Goal: Information Seeking & Learning: Learn about a topic

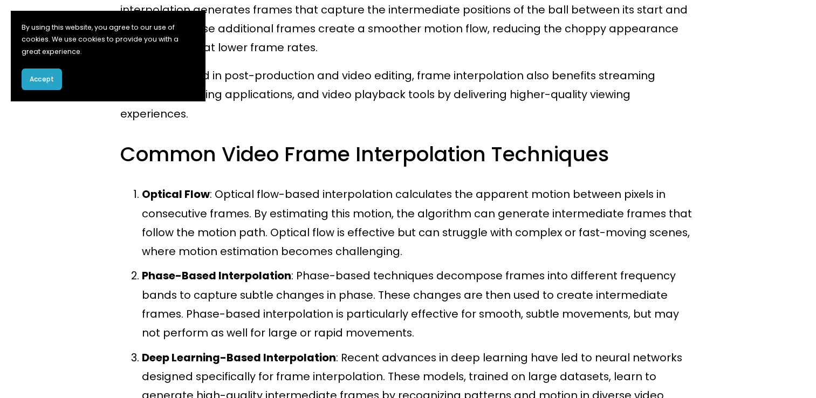
scroll to position [492, 0]
click at [472, 140] on h3 "Common Video Frame Interpolation Techniques" at bounding box center [407, 153] width 575 height 27
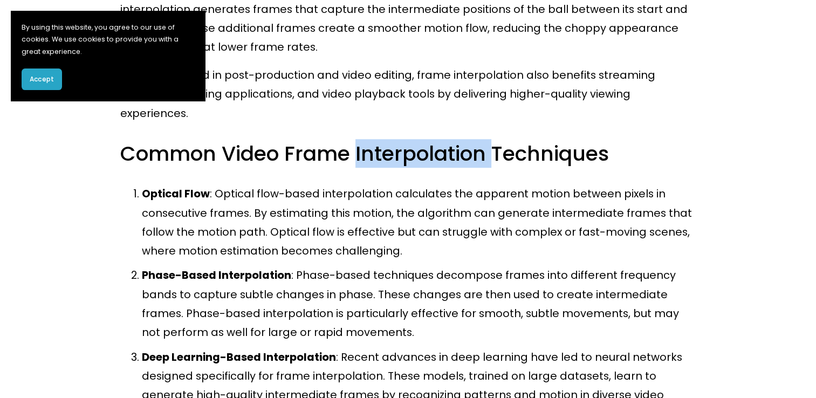
click at [472, 140] on h3 "Common Video Frame Interpolation Techniques" at bounding box center [407, 153] width 575 height 27
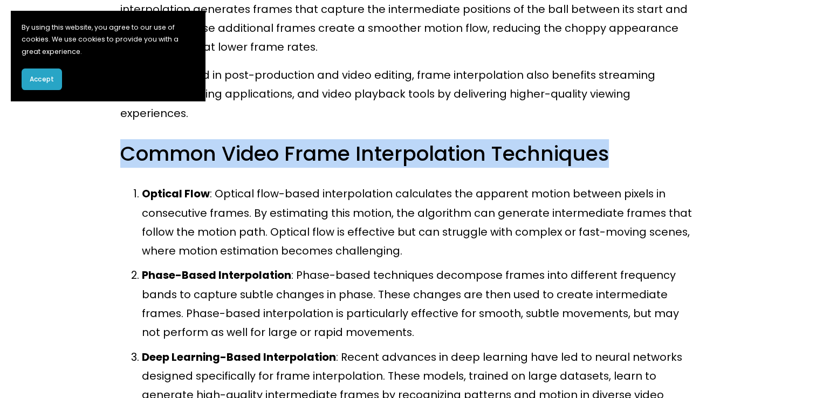
click at [472, 140] on h3 "Common Video Frame Interpolation Techniques" at bounding box center [407, 153] width 575 height 27
copy h3 "Common Video Frame Interpolation Techniques"
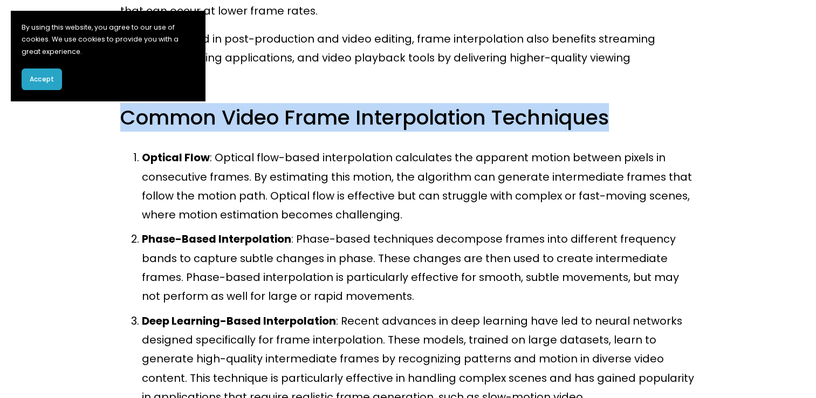
scroll to position [527, 0]
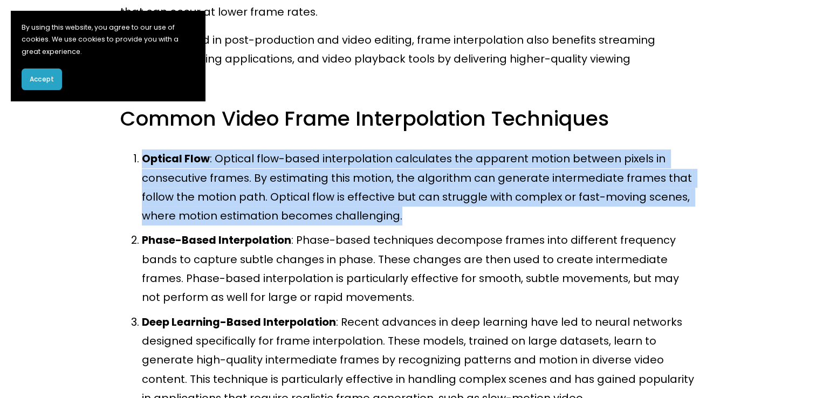
drag, startPoint x: 395, startPoint y: 203, endPoint x: 142, endPoint y: 147, distance: 258.4
click at [142, 149] on p "Optical Flow : Optical flow-based interpolation calculates the apparent motion …" at bounding box center [419, 187] width 554 height 76
copy p "Optical Flow : Optical flow-based interpolation calculates the apparent motion …"
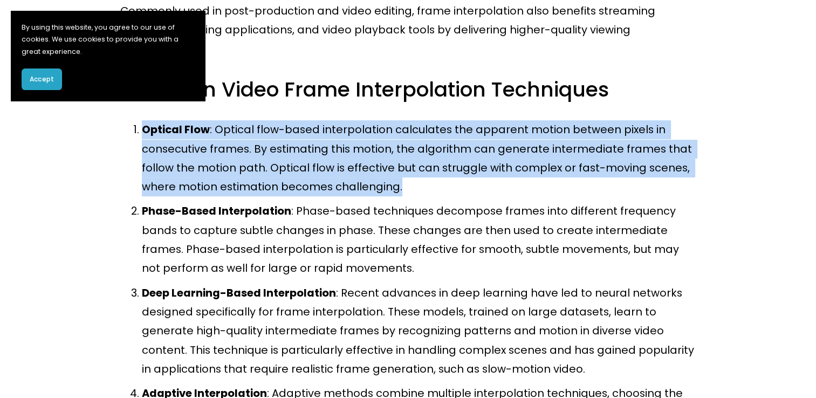
scroll to position [555, 0]
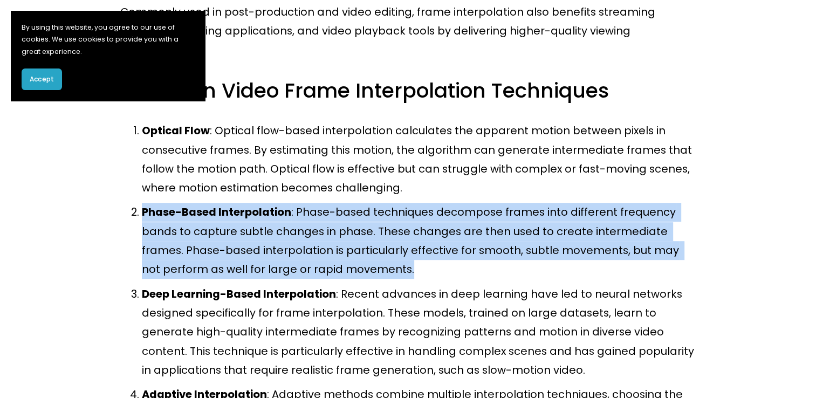
drag, startPoint x: 143, startPoint y: 195, endPoint x: 349, endPoint y: 258, distance: 214.8
click at [349, 258] on p "Phase-Based Interpolation : Phase-based techniques decompose frames into differ…" at bounding box center [419, 241] width 554 height 76
copy p "Phase-Based Interpolation : Phase-based techniques decompose frames into differ…"
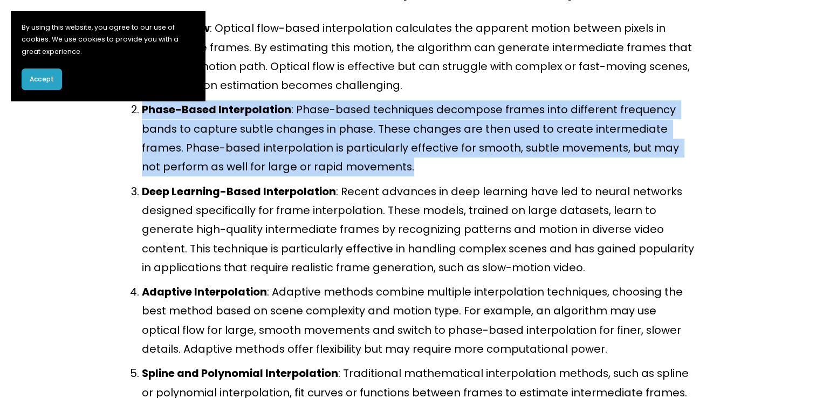
scroll to position [658, 0]
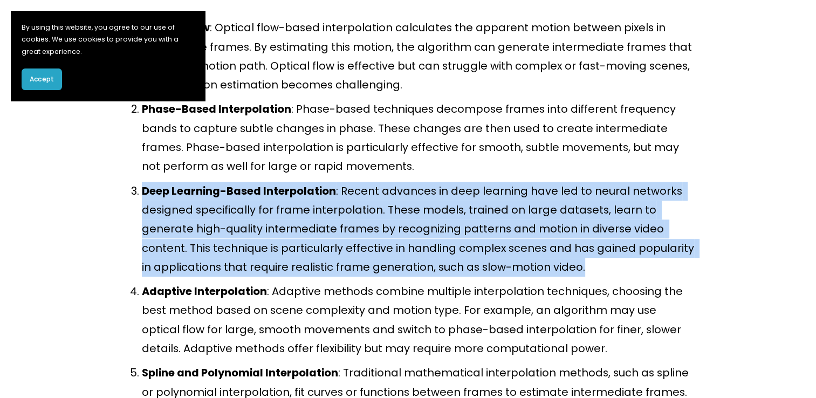
drag, startPoint x: 143, startPoint y: 174, endPoint x: 503, endPoint y: 256, distance: 368.9
click at [503, 256] on p "Deep Learning-Based Interpolation : Recent advances in deep learning have led t…" at bounding box center [419, 229] width 554 height 95
copy p "Deep Learning-Based Interpolation : Recent advances in deep learning have led t…"
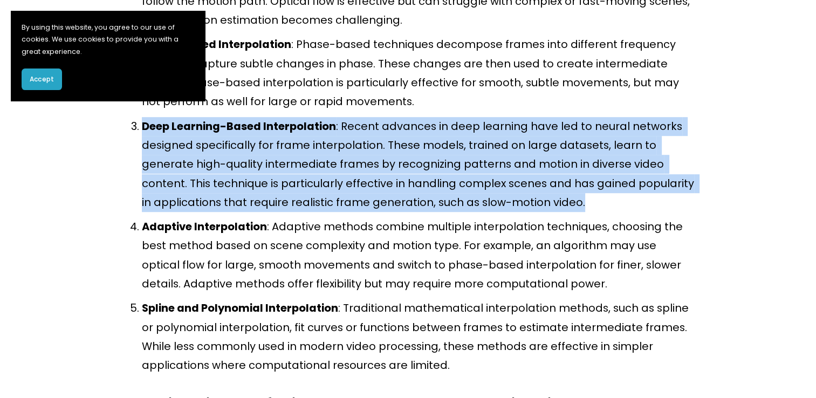
scroll to position [729, 0]
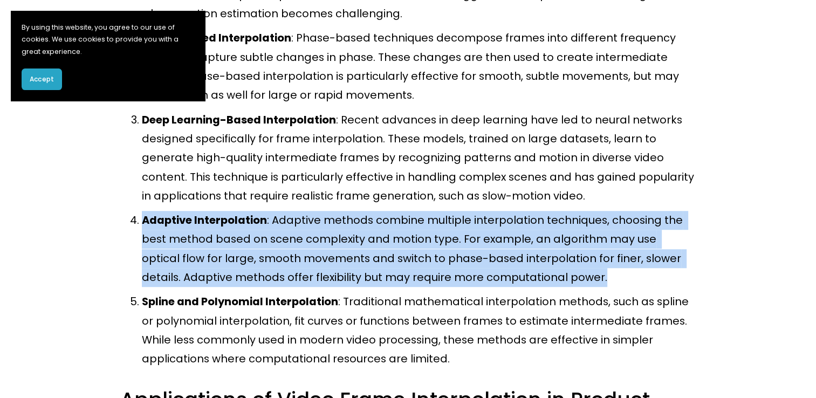
drag, startPoint x: 143, startPoint y: 204, endPoint x: 555, endPoint y: 256, distance: 414.5
click at [555, 256] on p "Adaptive Interpolation : Adaptive methods combine multiple interpolation techni…" at bounding box center [419, 249] width 554 height 76
copy p "Adaptive Interpolation : Adaptive methods combine multiple interpolation techni…"
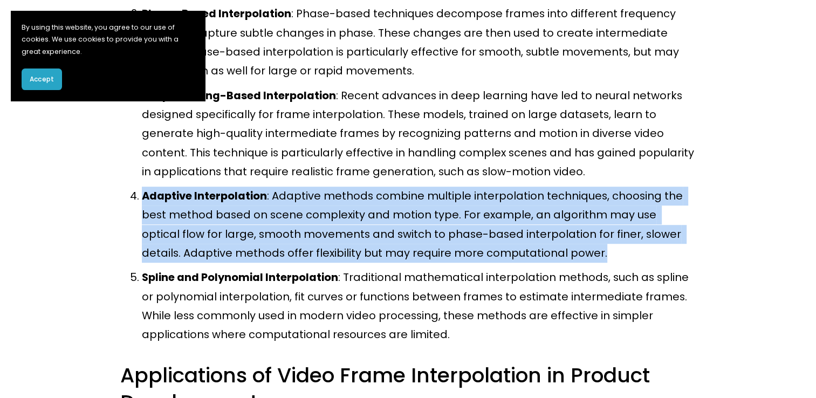
scroll to position [755, 0]
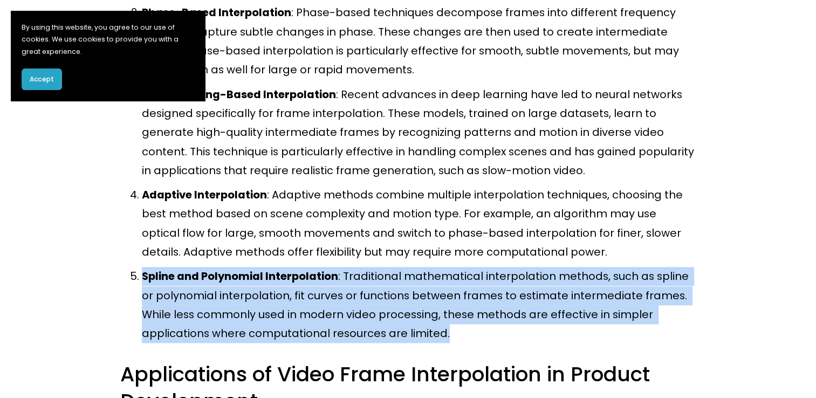
drag, startPoint x: 142, startPoint y: 258, endPoint x: 379, endPoint y: 312, distance: 243.6
click at [379, 312] on p "Spline and Polynomial Interpolation : Traditional mathematical interpolation me…" at bounding box center [419, 305] width 554 height 76
copy p "Spline and Polynomial Interpolation : Traditional mathematical interpolation me…"
